Goal: Information Seeking & Learning: Learn about a topic

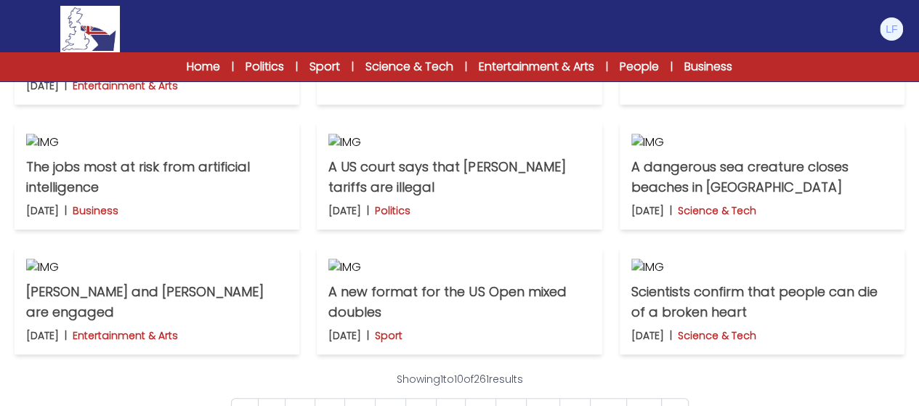
scroll to position [476, 0]
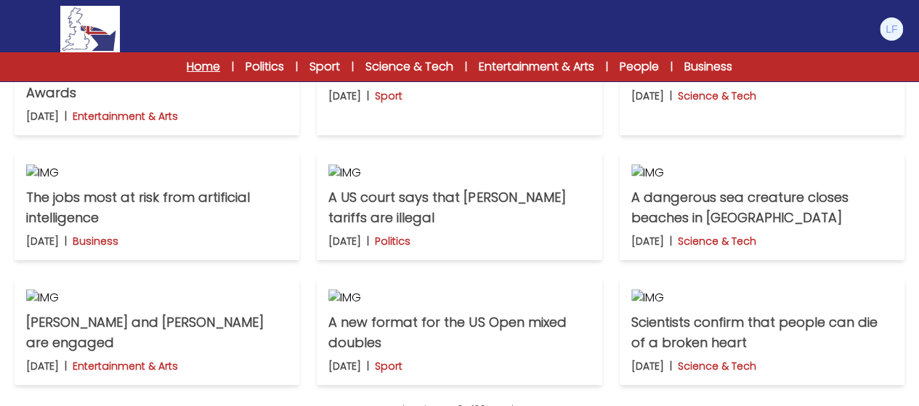
click at [203, 68] on link "Home" at bounding box center [203, 66] width 33 height 17
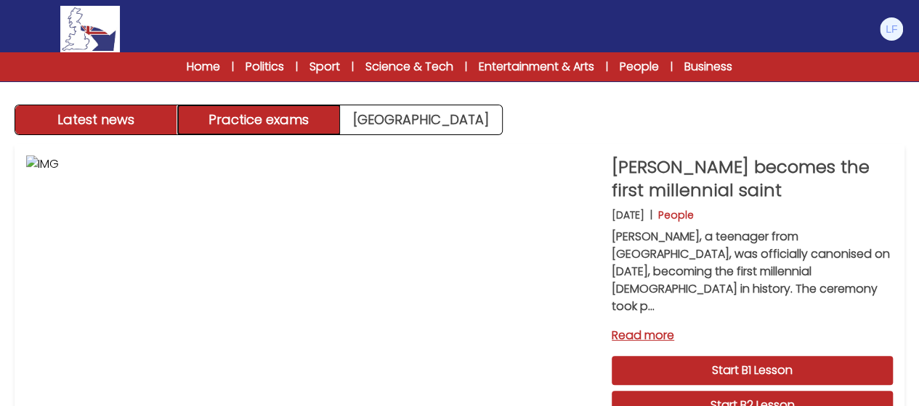
click at [296, 115] on button "Practice exams" at bounding box center [259, 119] width 163 height 29
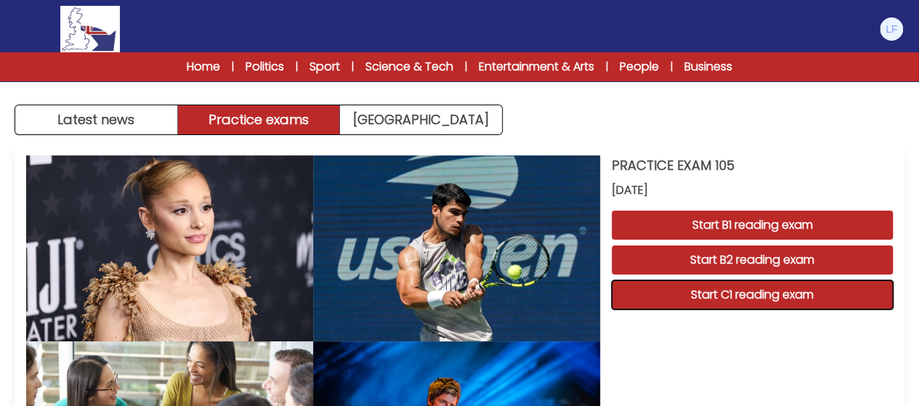
click at [712, 294] on button "Start C1 reading exam" at bounding box center [752, 294] width 281 height 29
